Goal: Transaction & Acquisition: Book appointment/travel/reservation

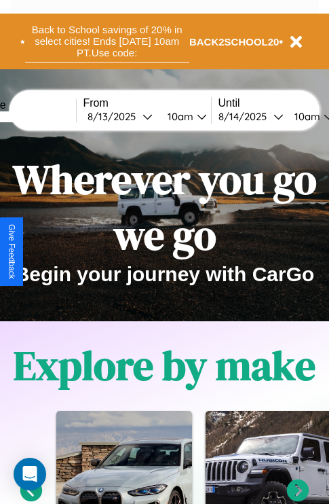
click at [107, 41] on button "Back to School savings of 20% in select cities! Ends 9/1 at 10am PT. Use code:" at bounding box center [107, 41] width 164 height 42
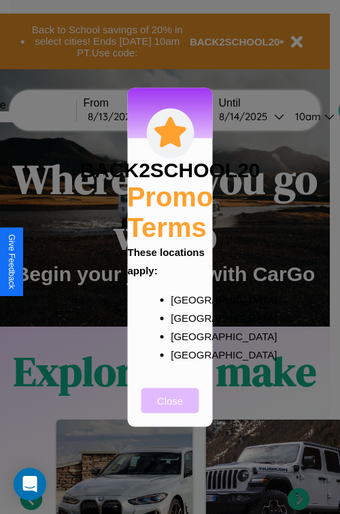
click at [170, 410] on button "Close" at bounding box center [170, 400] width 58 height 25
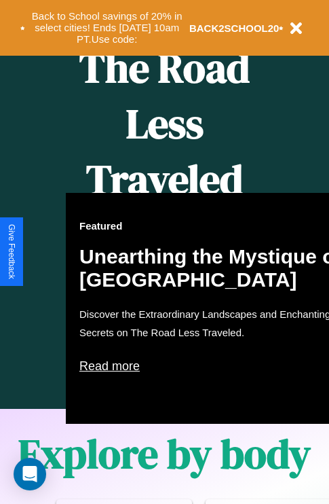
scroll to position [873, 0]
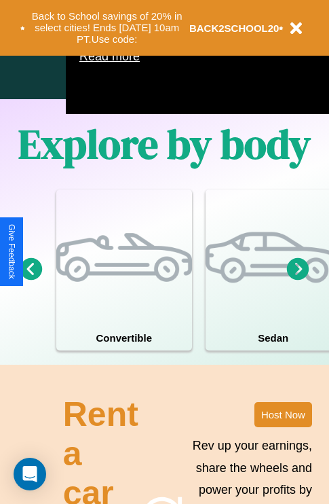
click at [298, 280] on icon at bounding box center [298, 268] width 22 height 22
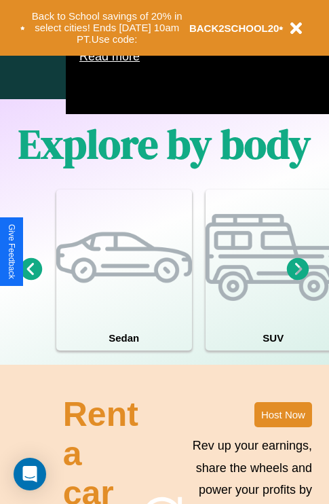
click at [298, 280] on icon at bounding box center [298, 268] width 22 height 22
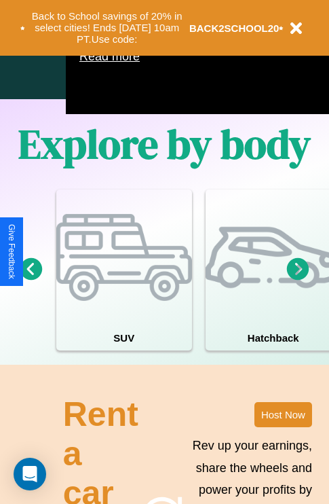
click at [31, 280] on icon at bounding box center [31, 268] width 22 height 22
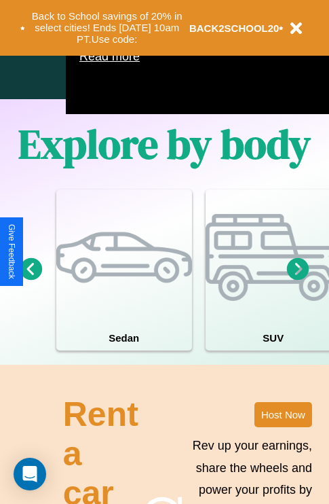
click at [298, 280] on icon at bounding box center [298, 268] width 22 height 22
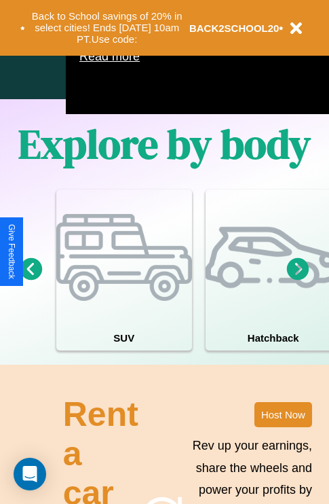
click at [298, 280] on icon at bounding box center [298, 268] width 22 height 22
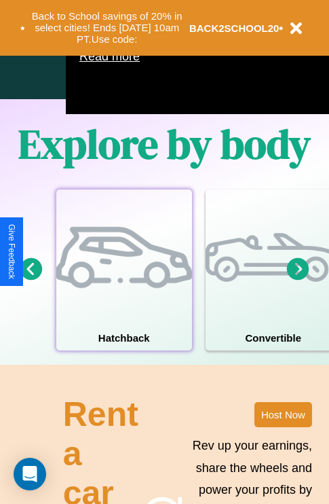
click at [124, 290] on div at bounding box center [124, 258] width 136 height 136
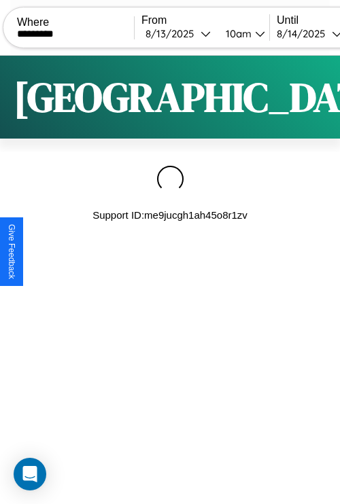
type input "*********"
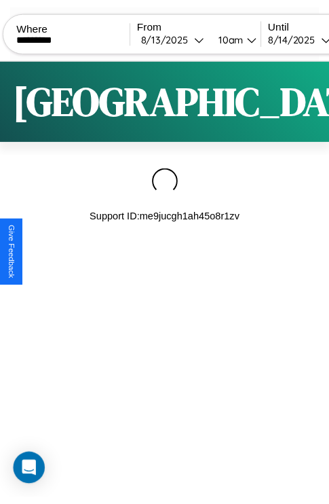
scroll to position [0, 115]
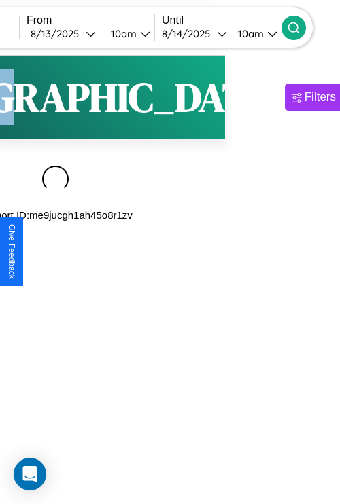
click at [300, 27] on icon at bounding box center [294, 28] width 14 height 14
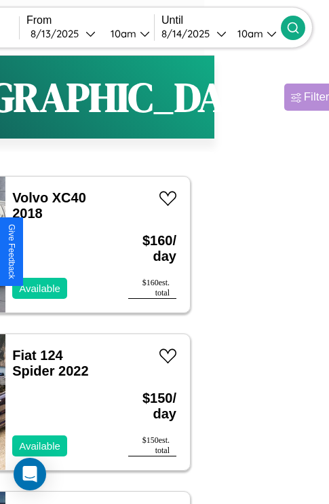
click at [304, 97] on div "Filters" at bounding box center [319, 97] width 31 height 14
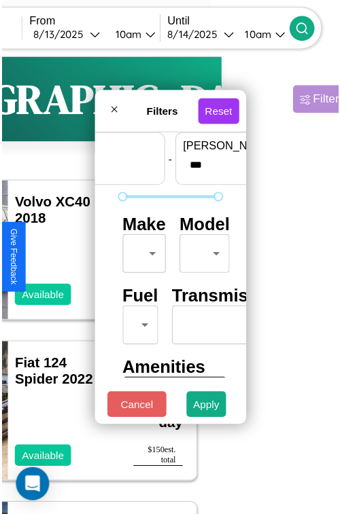
scroll to position [40, 0]
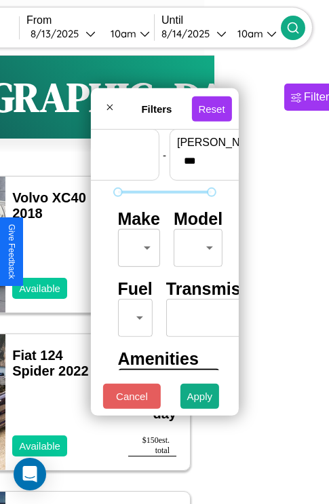
click at [137, 245] on body "CarGo Where ********* From 8 / 13 / 2025 10am Until 8 / 14 / 2025 10am Become a…" at bounding box center [49, 280] width 329 height 560
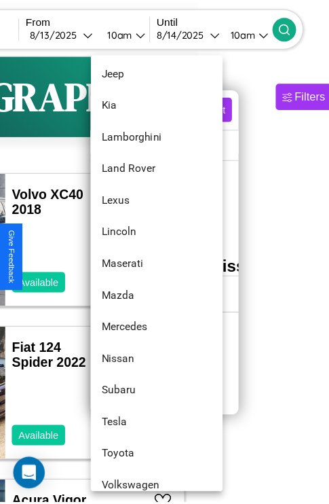
scroll to position [736, 0]
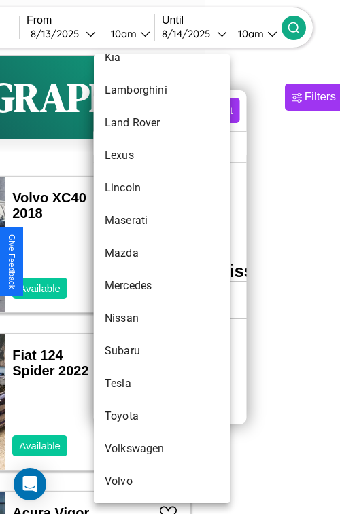
click at [136, 351] on li "Subaru" at bounding box center [162, 351] width 136 height 33
type input "******"
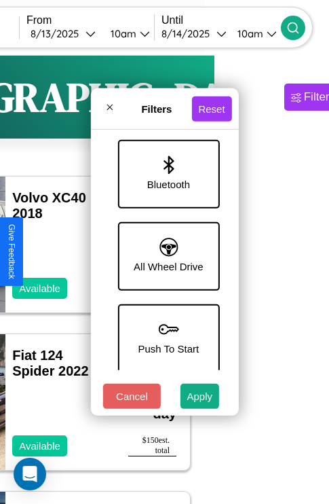
scroll to position [933, 0]
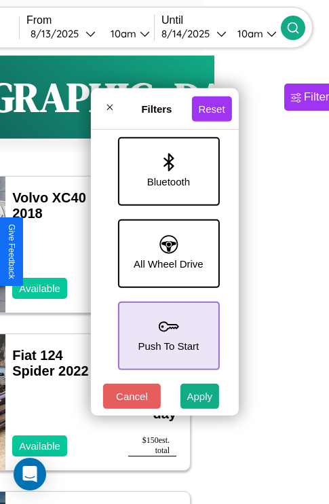
click at [166, 329] on icon at bounding box center [168, 327] width 20 height 20
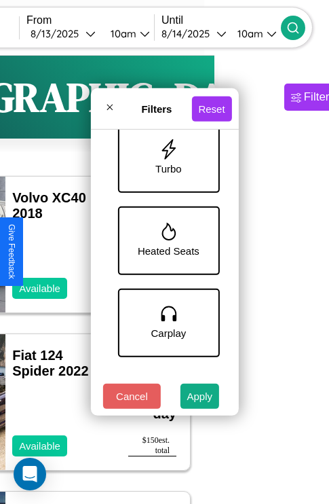
scroll to position [607, 0]
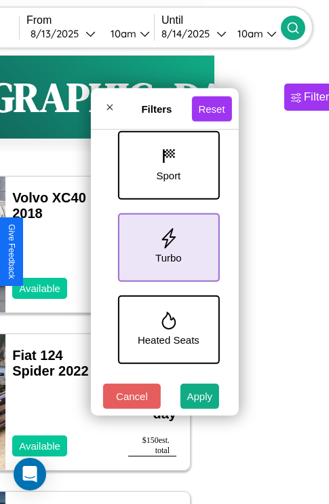
click at [166, 245] on icon at bounding box center [168, 238] width 20 height 20
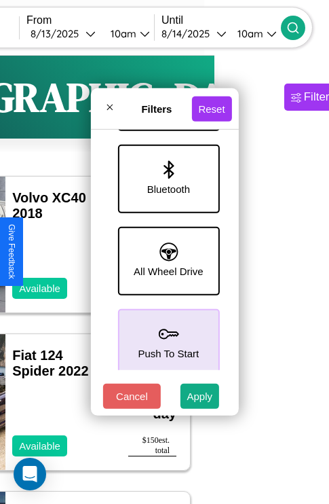
scroll to position [933, 0]
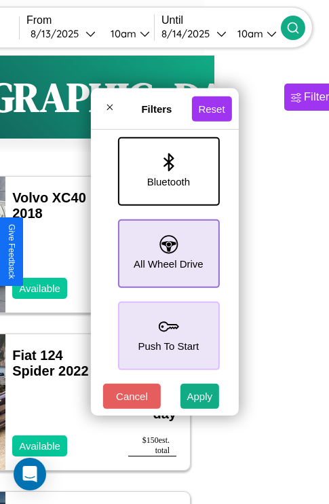
click at [166, 247] on icon at bounding box center [169, 244] width 18 height 18
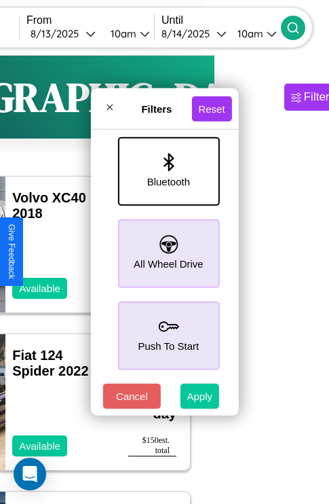
click at [200, 399] on button "Apply" at bounding box center [200, 396] width 39 height 25
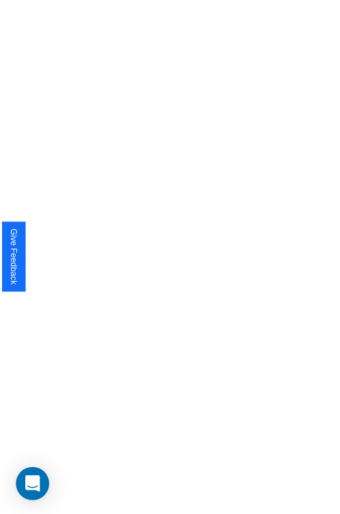
scroll to position [0, 0]
